Goal: Transaction & Acquisition: Purchase product/service

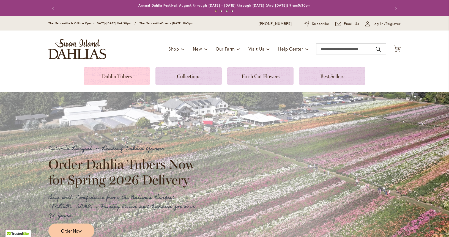
click at [115, 79] on link at bounding box center [117, 75] width 66 height 17
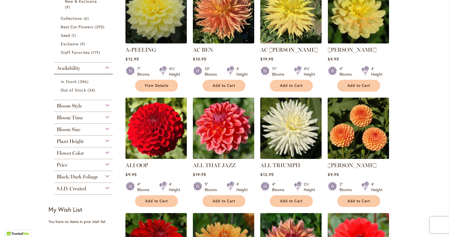
scroll to position [156, 0]
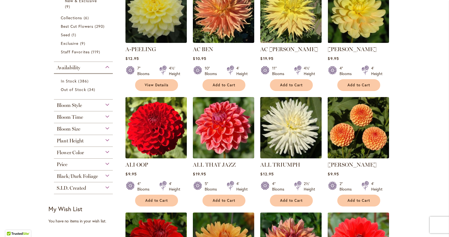
click at [84, 108] on div "Bloom Style" at bounding box center [83, 104] width 59 height 9
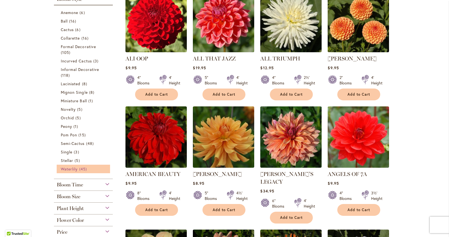
click at [81, 172] on span "45 items" at bounding box center [83, 169] width 9 height 6
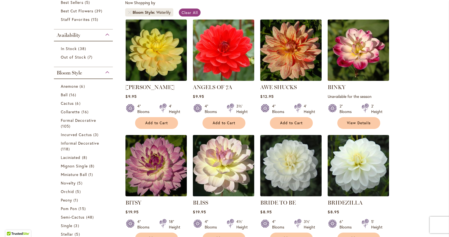
scroll to position [107, 0]
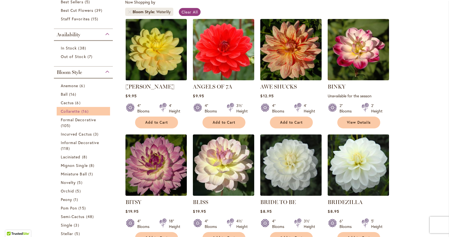
click at [77, 114] on span "Collarette" at bounding box center [70, 111] width 19 height 5
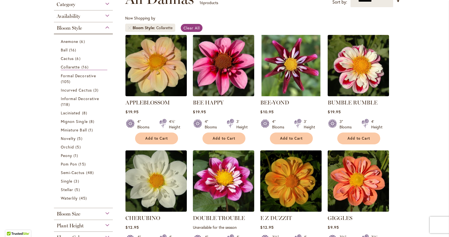
scroll to position [75, 0]
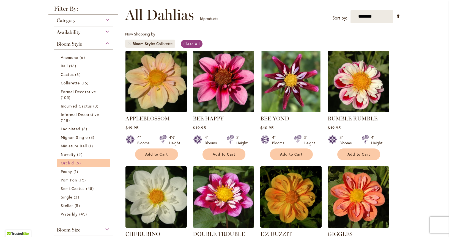
click at [71, 166] on span "Orchid" at bounding box center [67, 162] width 13 height 5
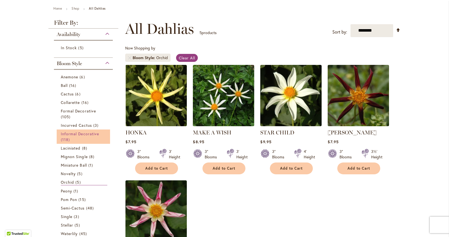
scroll to position [61, 0]
click at [72, 137] on span "Informal Decorative" at bounding box center [80, 133] width 38 height 5
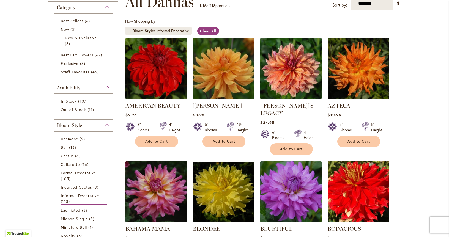
scroll to position [88, 0]
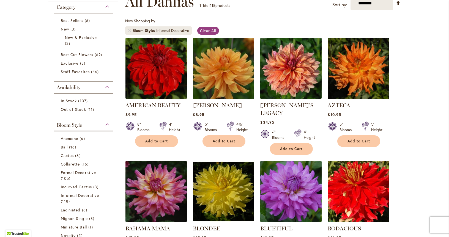
click at [92, 128] on div "Bloom Style" at bounding box center [83, 123] width 59 height 9
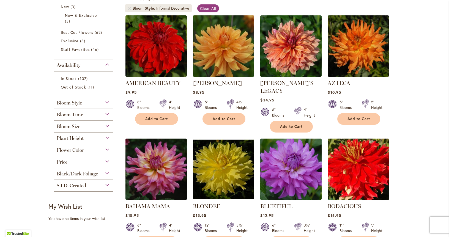
scroll to position [116, 0]
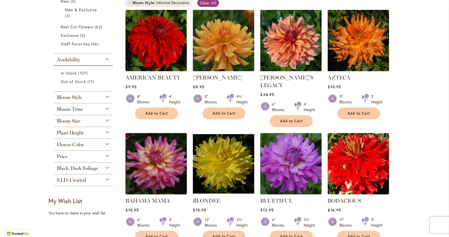
click at [78, 124] on span "Bloom Size" at bounding box center [69, 121] width 24 height 6
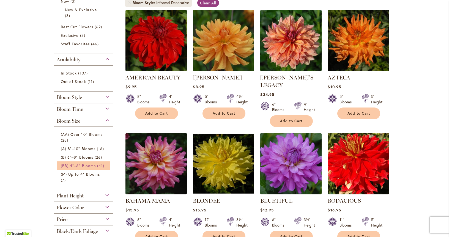
click at [67, 168] on span "(BB) 4"–6" Blooms" at bounding box center [78, 165] width 35 height 5
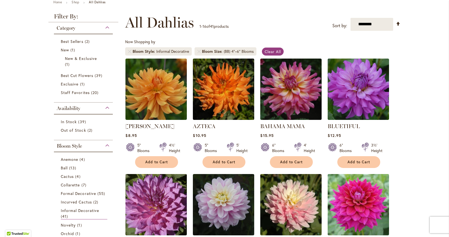
scroll to position [17, 0]
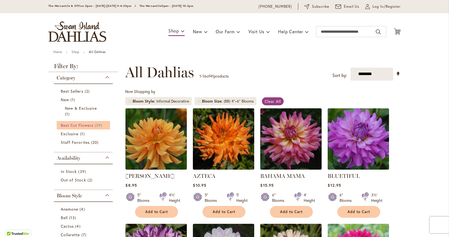
click at [78, 128] on span "Best Cut Flowers" at bounding box center [77, 125] width 32 height 5
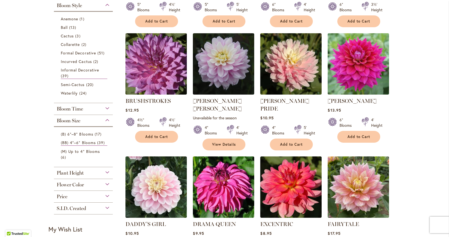
scroll to position [209, 0]
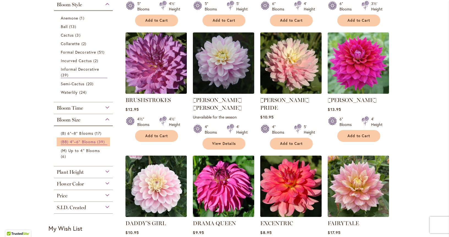
click at [79, 144] on span "(BB) 4"–6" Blooms" at bounding box center [78, 141] width 35 height 5
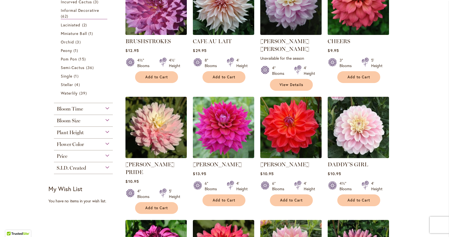
scroll to position [268, 0]
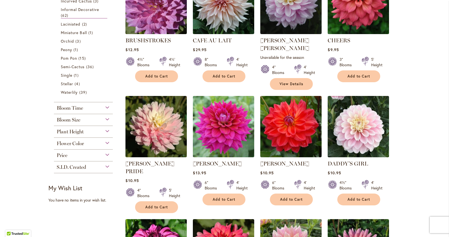
click at [78, 147] on span "Flower Color" at bounding box center [70, 144] width 27 height 6
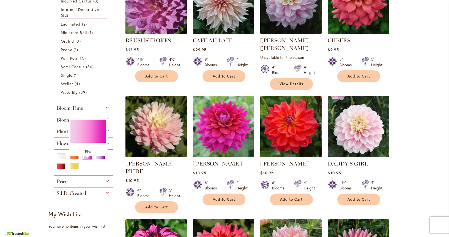
click at [90, 159] on div "Pink" at bounding box center [87, 156] width 9 height 6
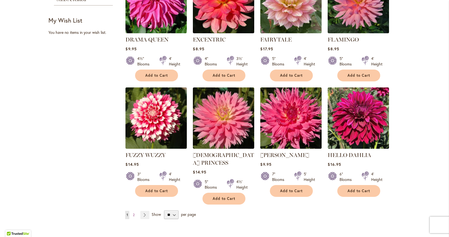
scroll to position [404, 0]
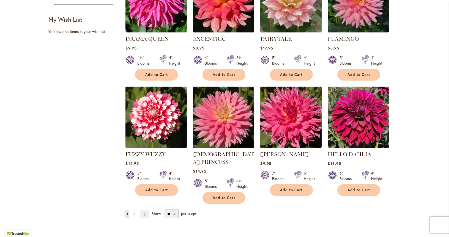
click at [361, 108] on img at bounding box center [358, 117] width 64 height 64
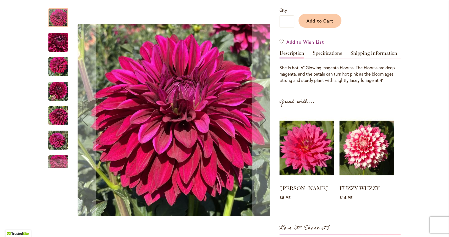
scroll to position [135, 0]
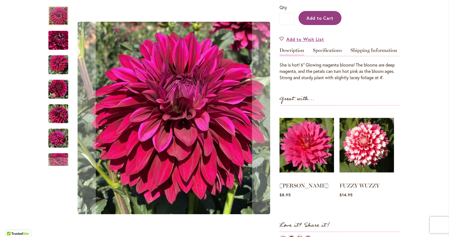
click at [321, 21] on span "Add to Cart" at bounding box center [319, 18] width 27 height 6
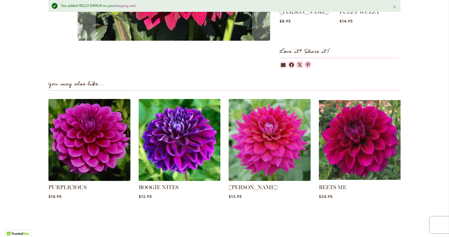
scroll to position [371, 0]
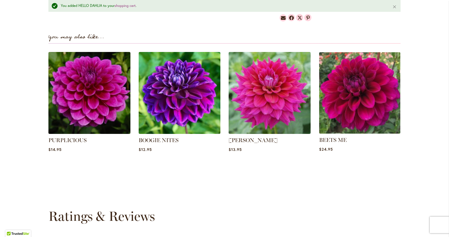
click at [358, 105] on img at bounding box center [359, 92] width 85 height 85
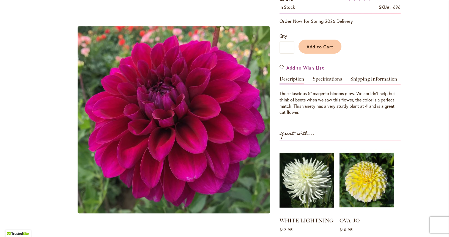
scroll to position [96, 0]
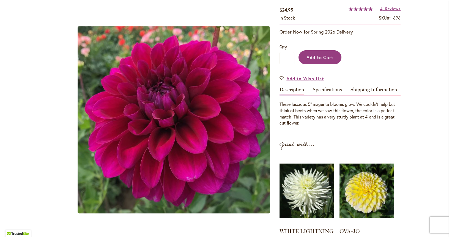
click at [320, 60] on span "Add to Cart" at bounding box center [319, 57] width 27 height 6
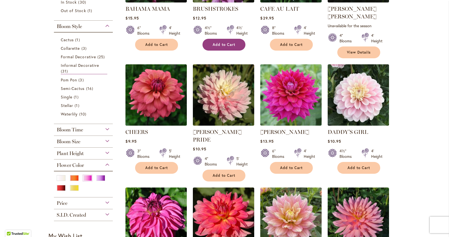
scroll to position [190, 0]
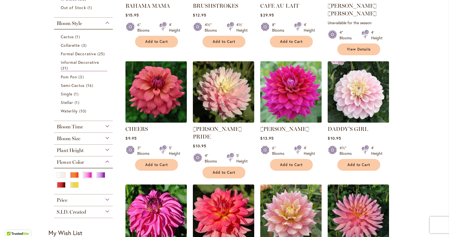
click at [296, 86] on img at bounding box center [291, 92] width 64 height 64
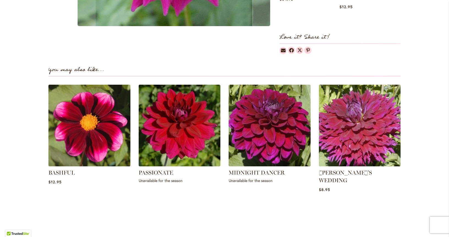
scroll to position [331, 0]
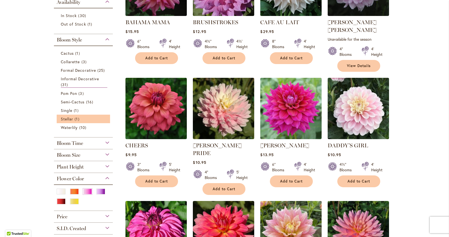
scroll to position [174, 0]
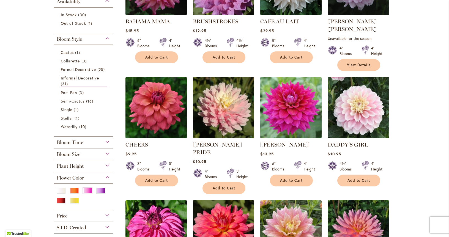
click at [106, 157] on div "Bloom Size" at bounding box center [83, 153] width 59 height 9
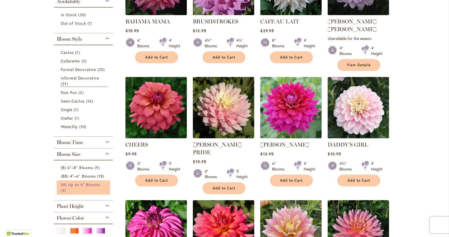
click at [95, 187] on span "(M) Up to 4" Blooms" at bounding box center [80, 184] width 39 height 5
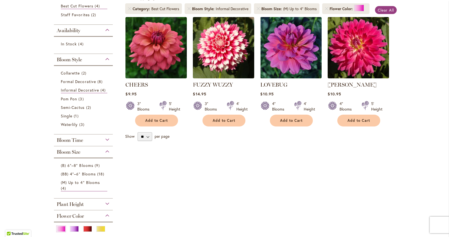
scroll to position [111, 0]
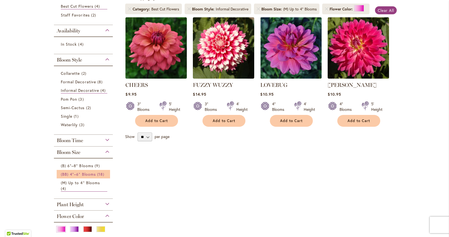
click at [81, 177] on span "(BB) 4"–6" Blooms" at bounding box center [78, 174] width 35 height 5
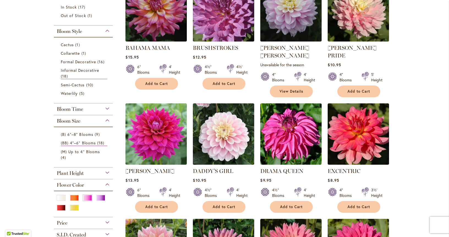
scroll to position [149, 0]
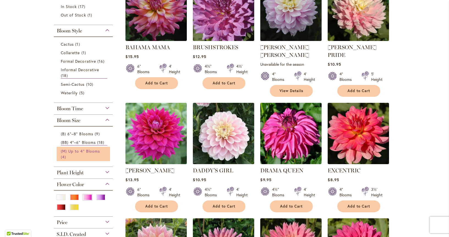
click at [65, 154] on span "(M) Up to 4" Blooms" at bounding box center [80, 151] width 39 height 5
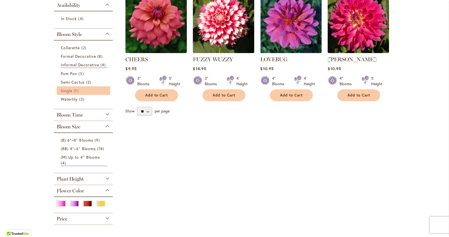
scroll to position [139, 0]
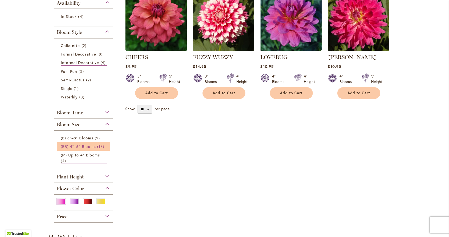
click at [70, 149] on span "(BB) 4"–6" Blooms" at bounding box center [78, 146] width 35 height 5
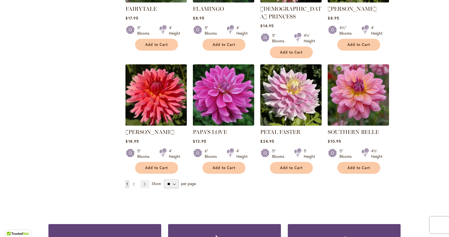
scroll to position [427, 0]
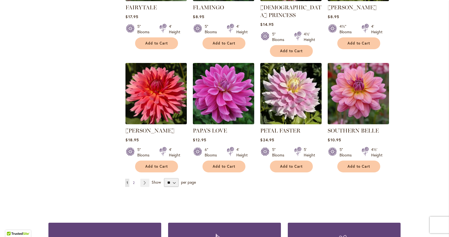
click at [135, 181] on span "2" at bounding box center [134, 183] width 2 height 4
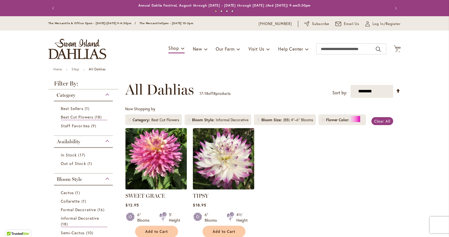
scroll to position [10, 0]
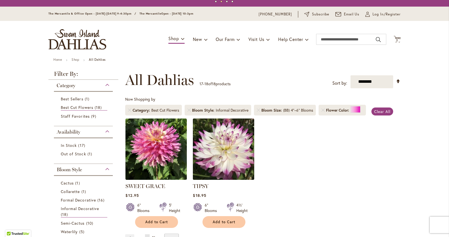
click at [231, 149] on img at bounding box center [223, 149] width 64 height 64
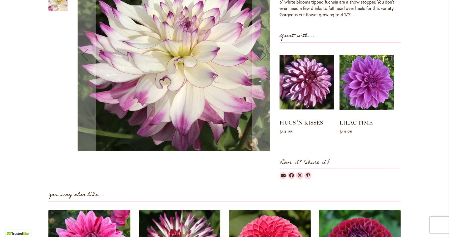
scroll to position [199, 0]
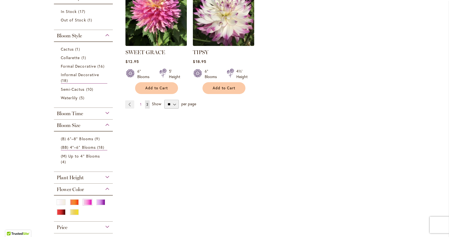
scroll to position [149, 0]
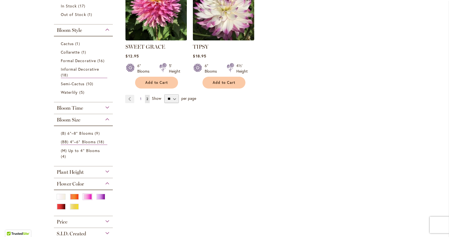
click at [141, 101] on span "1" at bounding box center [140, 99] width 1 height 4
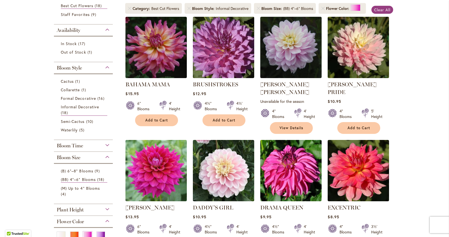
scroll to position [113, 0]
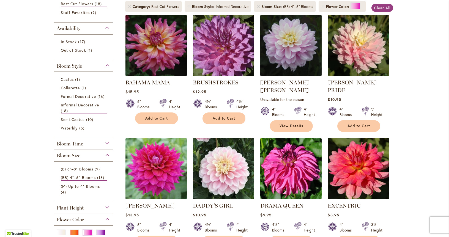
click at [73, 159] on span "Bloom Size" at bounding box center [69, 156] width 24 height 6
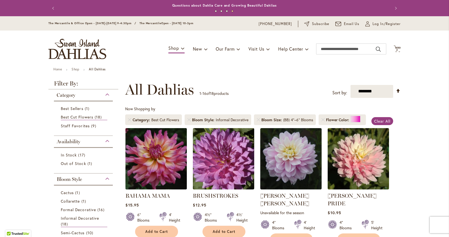
scroll to position [0, 0]
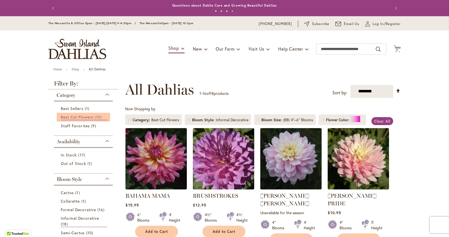
click at [77, 120] on span "Best Cut Flowers" at bounding box center [77, 116] width 32 height 5
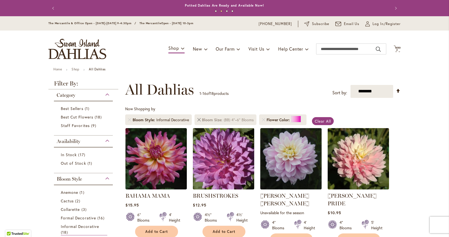
click at [199, 122] on link at bounding box center [198, 119] width 3 height 3
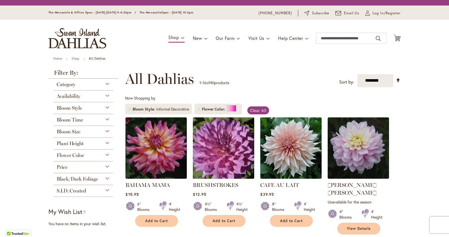
click at [129, 117] on ol "Bloom Style Informal Decorative Flower Color" at bounding box center [184, 109] width 119 height 16
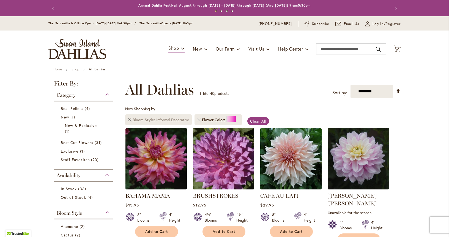
click at [129, 122] on link "Remove Bloom Style Informal Decorative" at bounding box center [129, 119] width 3 height 3
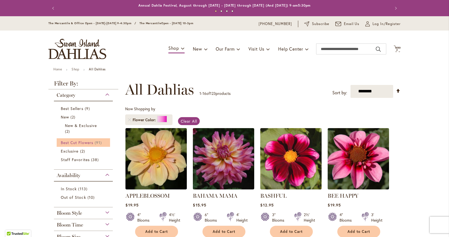
click at [92, 145] on span "Best Cut Flowers" at bounding box center [77, 142] width 32 height 5
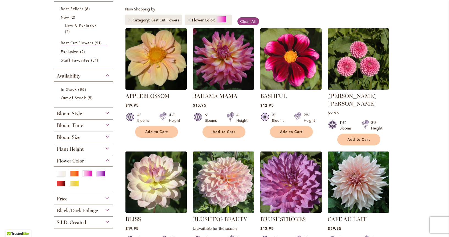
scroll to position [111, 0]
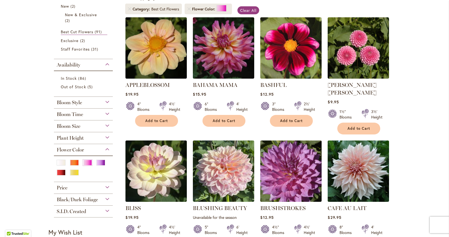
click at [91, 117] on div "Bloom Time" at bounding box center [83, 113] width 59 height 9
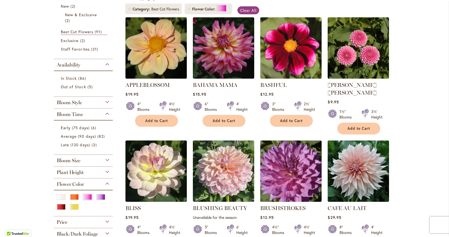
click at [86, 106] on div "Bloom Style" at bounding box center [83, 101] width 59 height 9
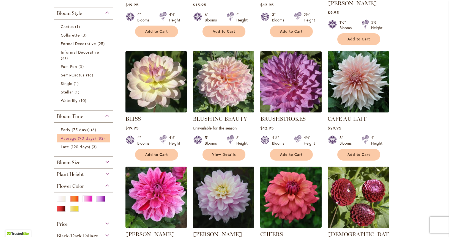
scroll to position [209, 0]
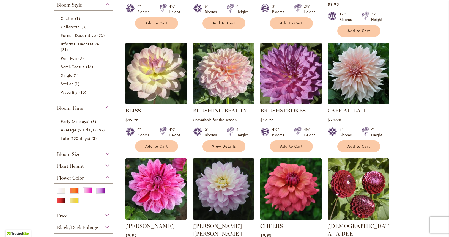
click at [88, 157] on div "Bloom Size" at bounding box center [83, 153] width 59 height 9
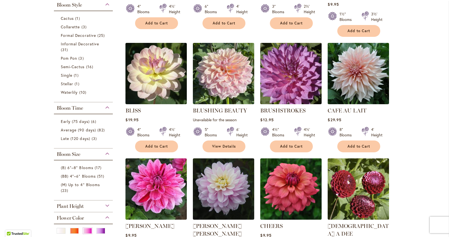
click at [107, 111] on div "Bloom Time" at bounding box center [83, 106] width 59 height 9
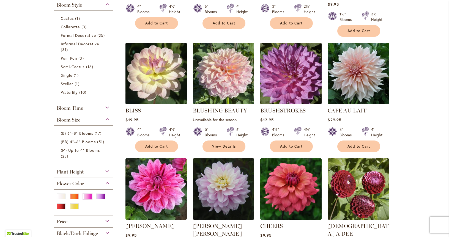
click at [107, 8] on div "Bloom Style" at bounding box center [83, 3] width 59 height 9
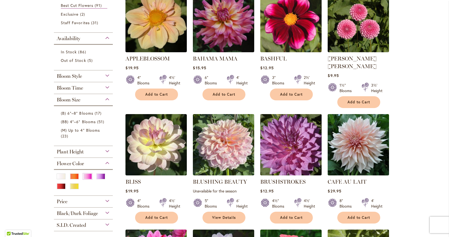
scroll to position [137, 0]
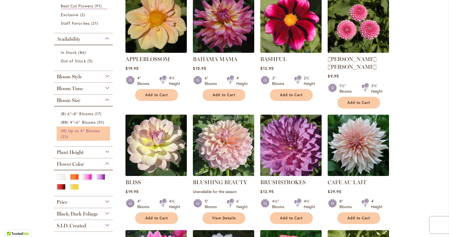
click at [84, 133] on span "(M) Up to 4" Blooms" at bounding box center [80, 130] width 39 height 5
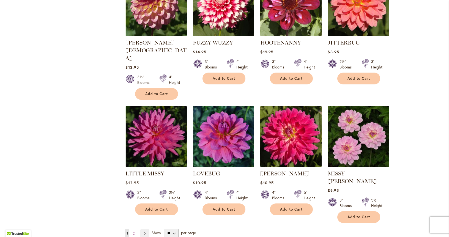
scroll to position [400, 0]
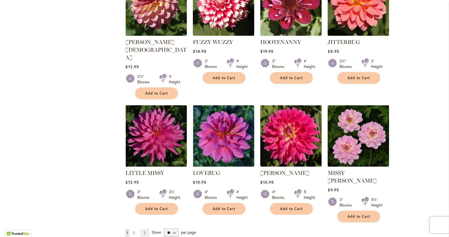
click at [133, 229] on link "Page 2" at bounding box center [133, 233] width 4 height 8
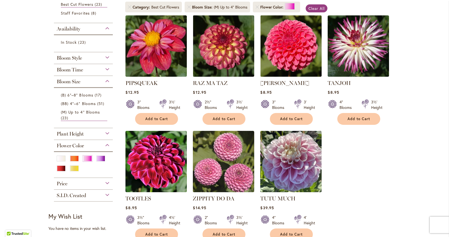
scroll to position [113, 0]
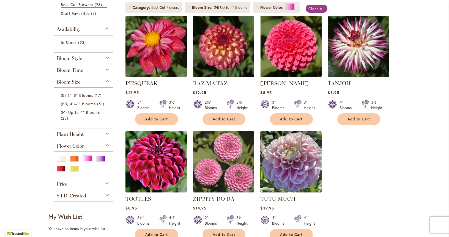
click at [161, 158] on img at bounding box center [156, 162] width 64 height 64
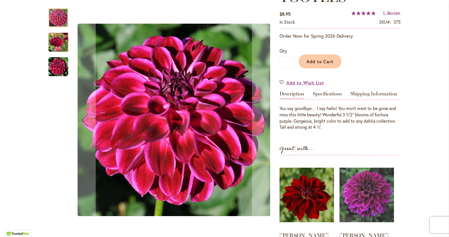
scroll to position [90, 0]
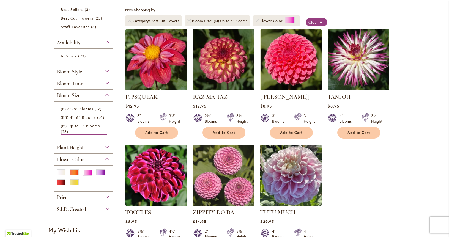
scroll to position [117, 0]
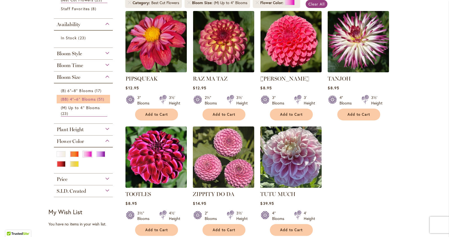
click at [96, 102] on link "(BB) 4"–6" Blooms 51 items" at bounding box center [84, 99] width 46 height 6
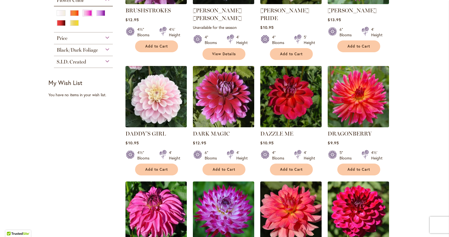
scroll to position [303, 0]
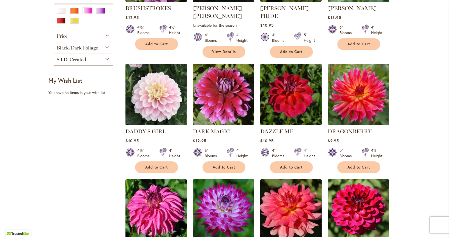
click at [226, 92] on img at bounding box center [223, 94] width 64 height 64
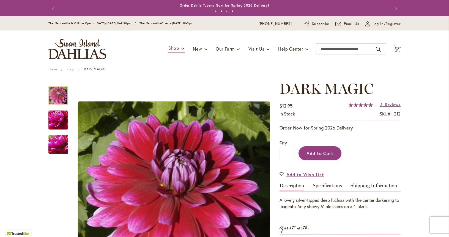
click at [319, 156] on span "Add to Cart" at bounding box center [319, 153] width 27 height 6
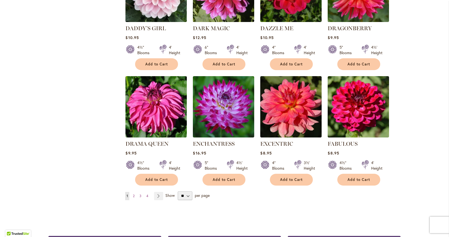
scroll to position [409, 0]
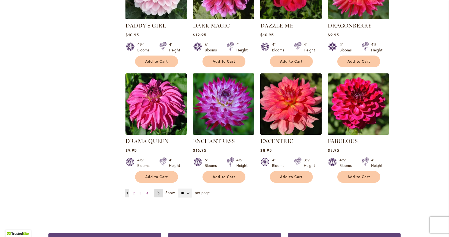
click at [159, 195] on link "Page Next" at bounding box center [158, 193] width 9 height 8
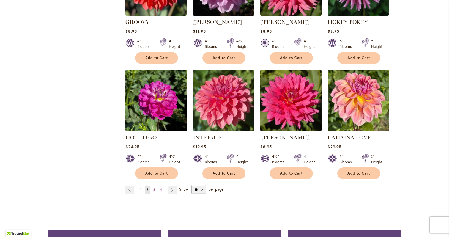
scroll to position [414, 0]
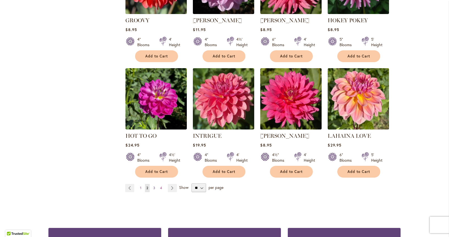
click at [154, 190] on span "3" at bounding box center [154, 188] width 2 height 4
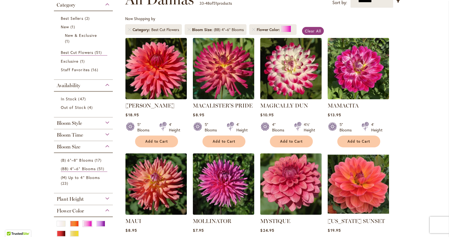
scroll to position [93, 0]
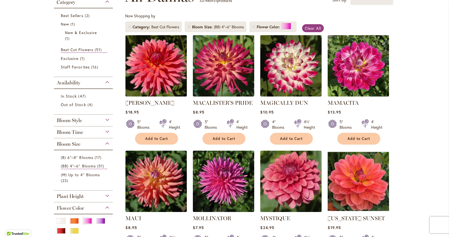
click at [355, 60] on img at bounding box center [358, 66] width 64 height 64
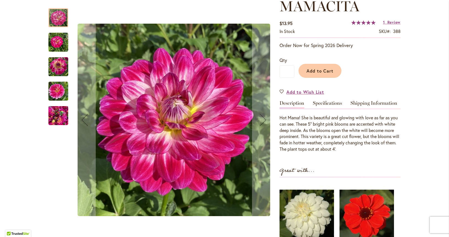
scroll to position [83, 0]
click at [312, 73] on span "Add to Cart" at bounding box center [319, 71] width 27 height 6
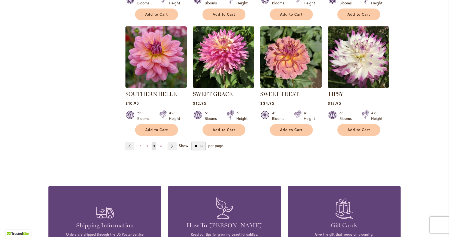
scroll to position [450, 0]
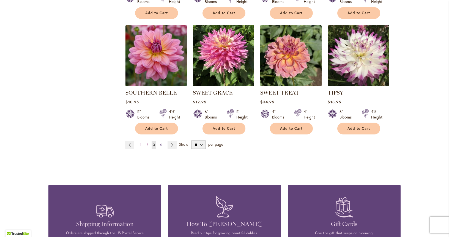
click at [162, 147] on span "4" at bounding box center [161, 145] width 2 height 4
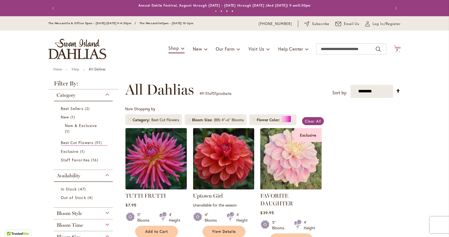
click at [396, 51] on span "4" at bounding box center [397, 50] width 2 height 4
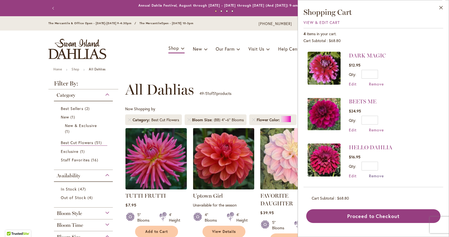
click at [369, 175] on span "Remove" at bounding box center [376, 175] width 15 height 5
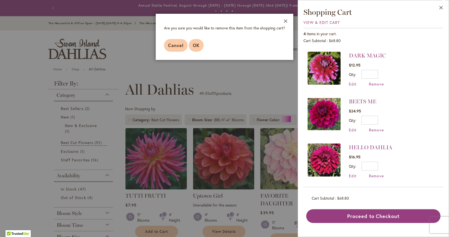
click at [193, 48] on span "OK" at bounding box center [196, 45] width 7 height 6
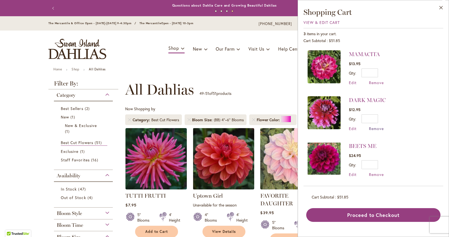
click at [369, 127] on span "Remove" at bounding box center [376, 128] width 15 height 5
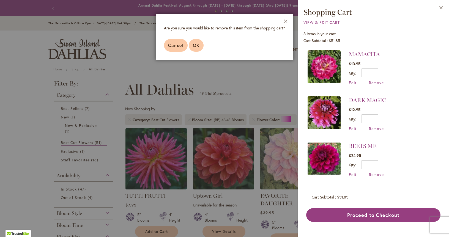
click at [193, 48] on span "OK" at bounding box center [196, 45] width 7 height 6
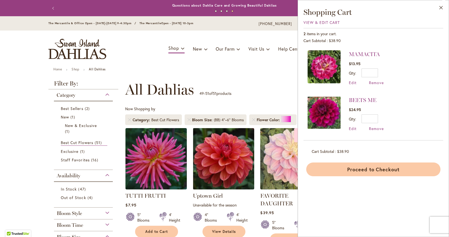
click at [333, 176] on button "Proceed to Checkout" at bounding box center [373, 170] width 134 height 14
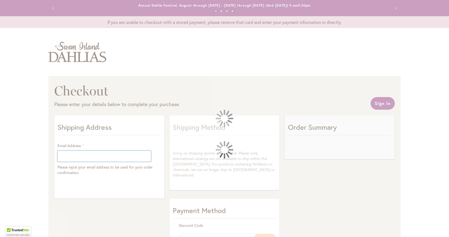
select select "**"
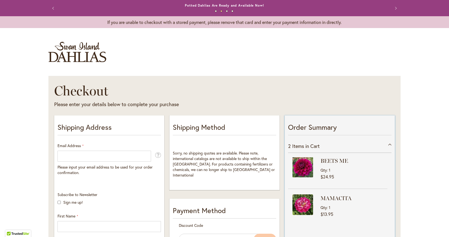
drag, startPoint x: 284, startPoint y: 119, endPoint x: 333, endPoint y: 122, distance: 49.3
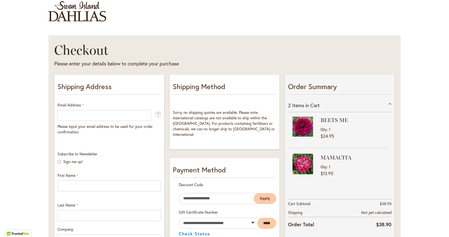
scroll to position [41, 0]
